Goal: Navigation & Orientation: Find specific page/section

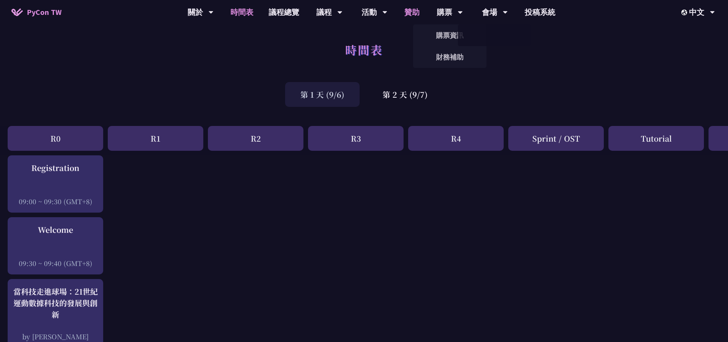
click at [406, 10] on link "贊助" at bounding box center [411, 12] width 31 height 24
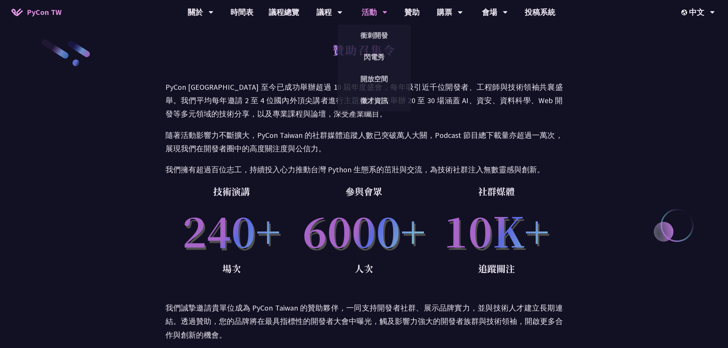
click at [357, 11] on div "活動 衝刺開發 閃電秀 開放空間 徵才資訊" at bounding box center [374, 12] width 45 height 24
click at [378, 98] on link "徵才資訊" at bounding box center [373, 101] width 73 height 18
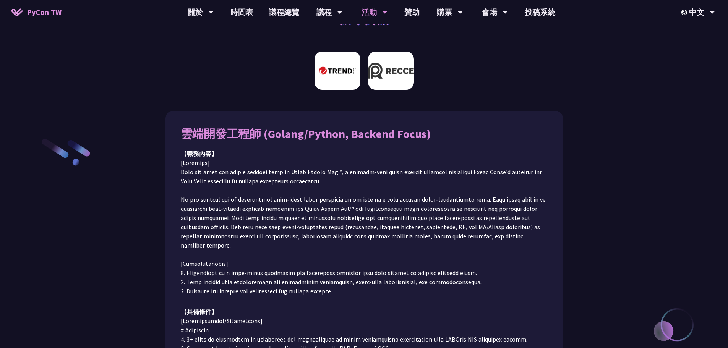
click at [388, 58] on img at bounding box center [391, 71] width 46 height 38
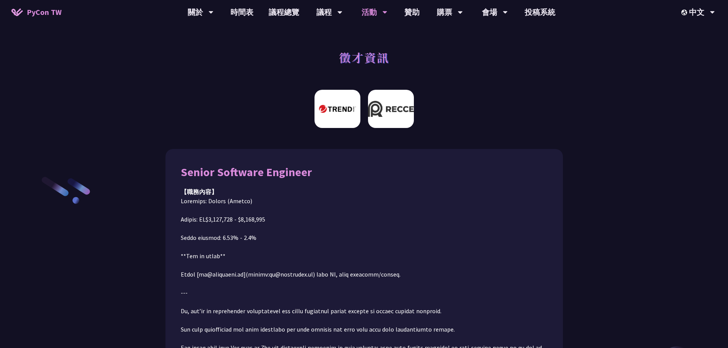
click at [333, 102] on img at bounding box center [337, 109] width 46 height 38
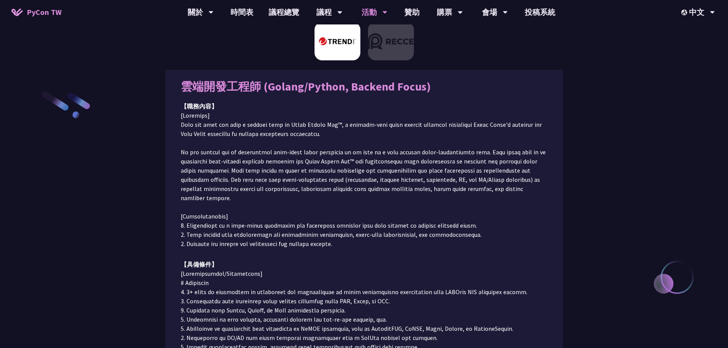
scroll to position [86, 0]
